Goal: Information Seeking & Learning: Learn about a topic

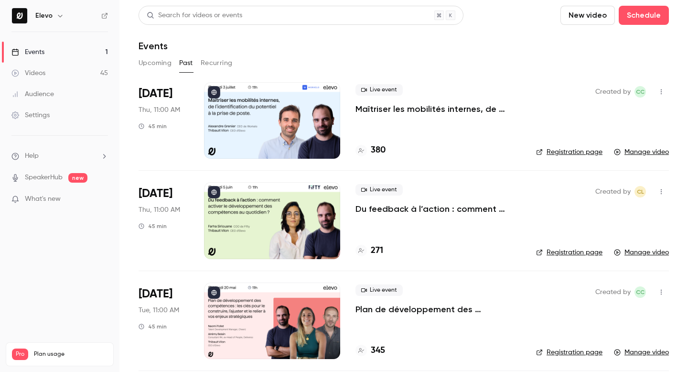
click at [171, 64] on div "Upcoming Past Recurring" at bounding box center [404, 62] width 530 height 15
click at [164, 64] on button "Upcoming" at bounding box center [155, 62] width 33 height 15
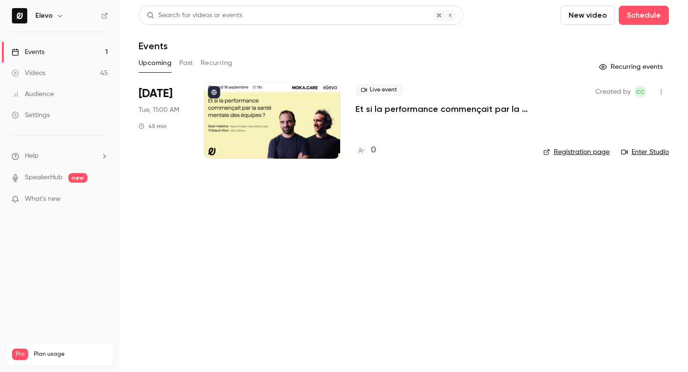
click at [371, 110] on p "Et si la performance commençait par la santé mentale des équipes ?" at bounding box center [441, 108] width 172 height 11
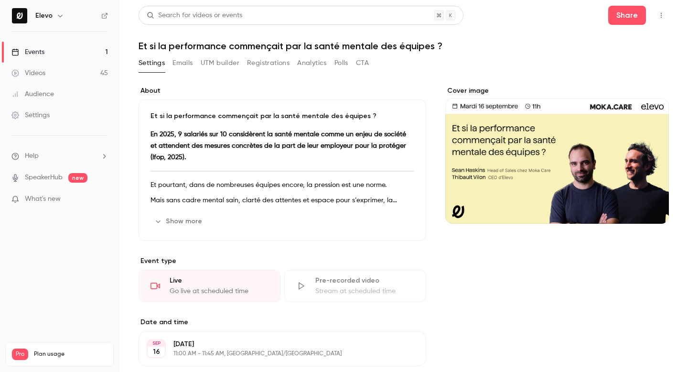
click at [185, 41] on h1 "Et si la performance commençait par la santé mentale des équipes ?" at bounding box center [404, 45] width 530 height 11
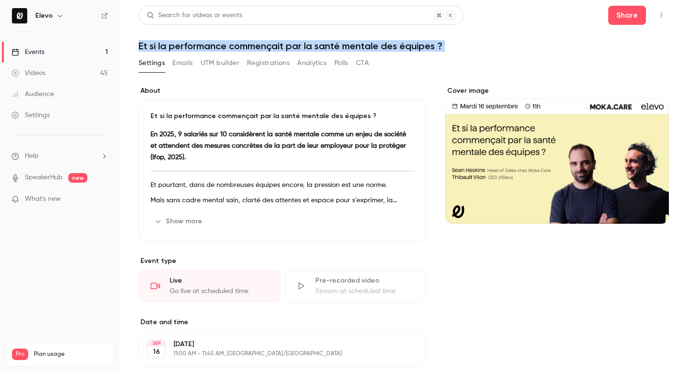
click at [185, 41] on h1 "Et si la performance commençait par la santé mentale des équipes ?" at bounding box center [404, 45] width 530 height 11
copy div "Et si la performance commençait par la santé mentale des équipes ? Settings Ema…"
